Goal: Task Accomplishment & Management: Use online tool/utility

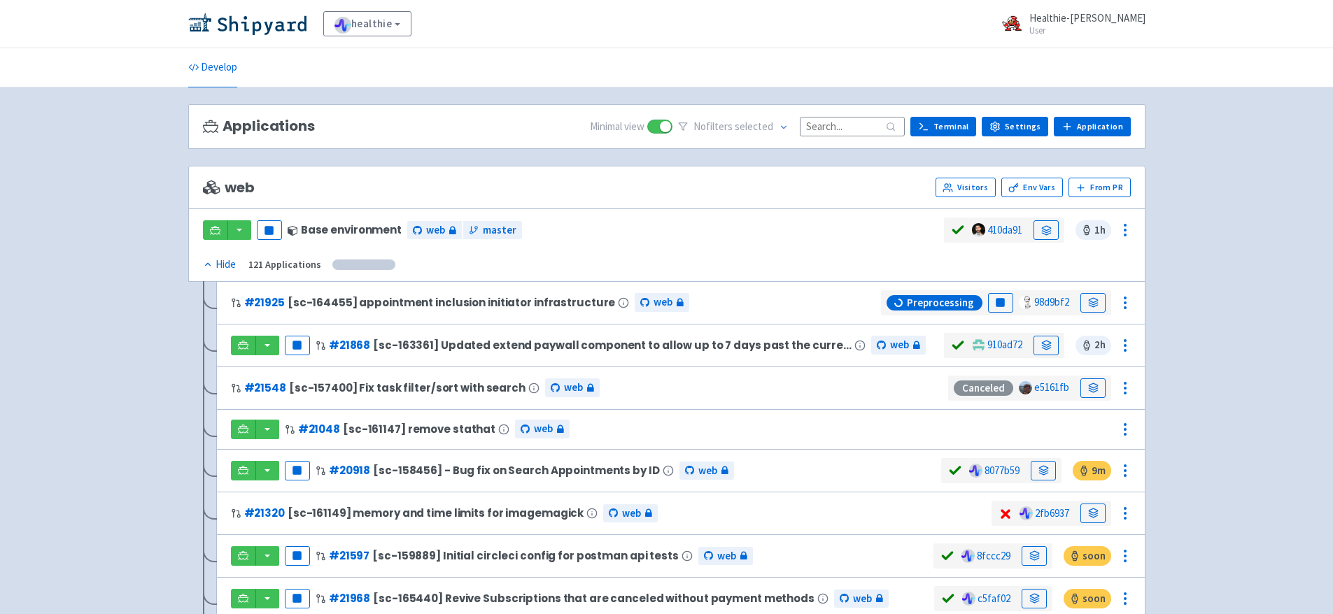
click at [831, 123] on input at bounding box center [852, 126] width 105 height 19
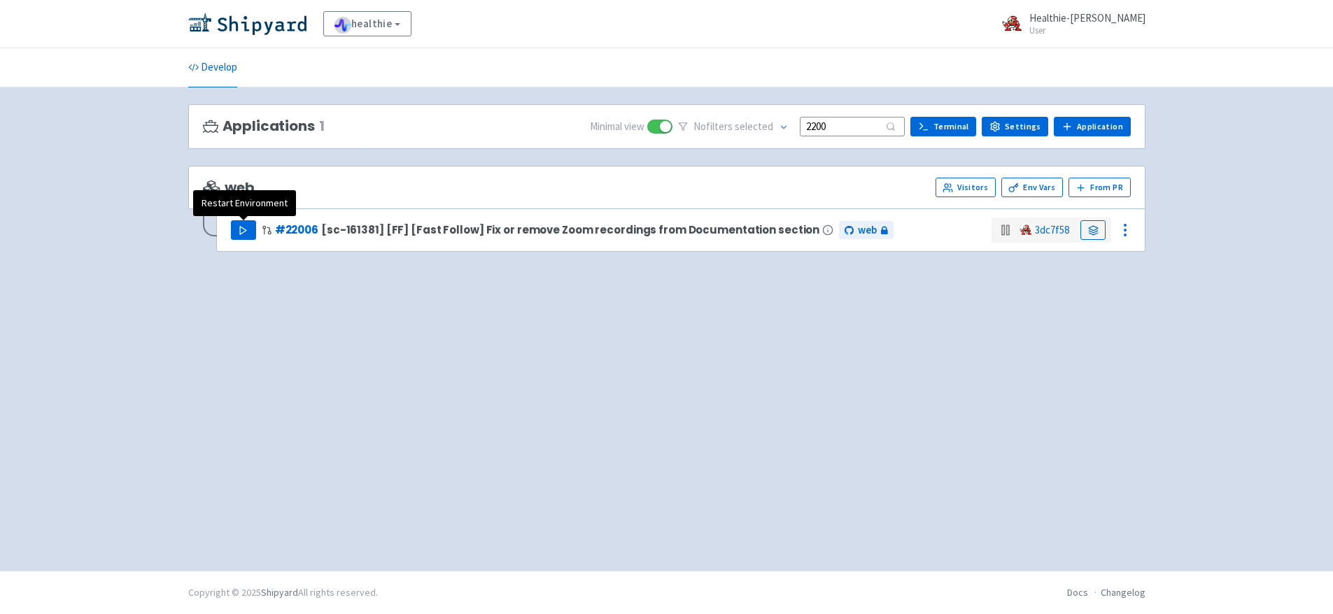
type input "2200"
click at [236, 225] on button "Play" at bounding box center [243, 230] width 25 height 20
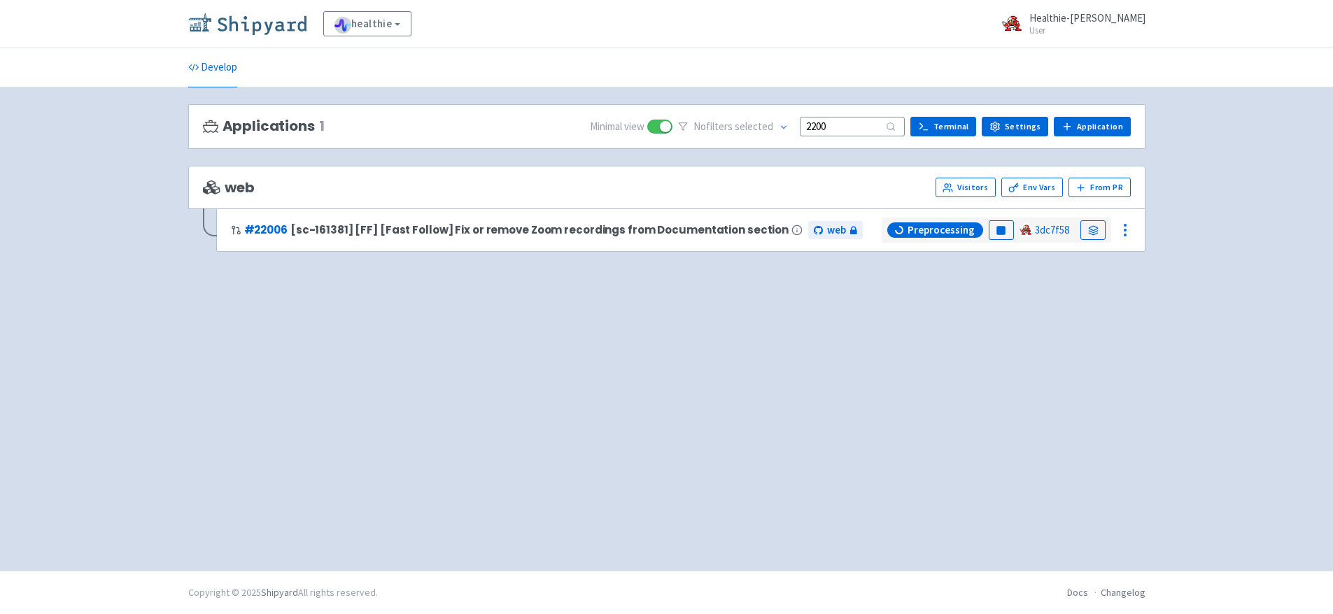
click at [265, 27] on img at bounding box center [247, 24] width 118 height 22
